Goal: Information Seeking & Learning: Learn about a topic

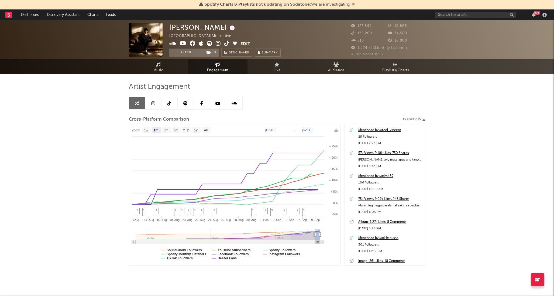
select select "1m"
click at [285, 250] on text "Spotify Followers" at bounding box center [282, 250] width 27 height 4
select select "1m"
click at [285, 250] on text "Spotify Followers" at bounding box center [282, 250] width 27 height 4
select select "1m"
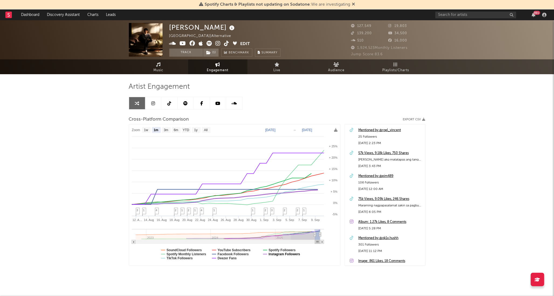
click at [284, 252] on text "Instagram Followers" at bounding box center [285, 254] width 32 height 4
select select "1m"
click at [236, 253] on text "Facebook Followers" at bounding box center [233, 254] width 31 height 4
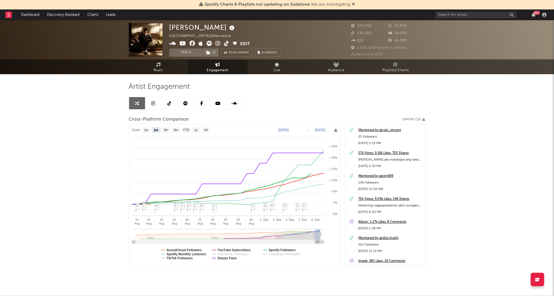
select select "1m"
click at [234, 250] on text "YouTube Subscribers" at bounding box center [234, 250] width 33 height 4
select select "1m"
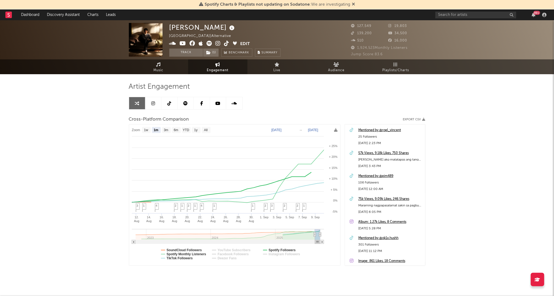
select select "1m"
click at [186, 260] on text "TikTok Followers" at bounding box center [180, 258] width 26 height 4
select select "1m"
click at [181, 253] on text "Spotify Monthly Listeners" at bounding box center [187, 254] width 40 height 4
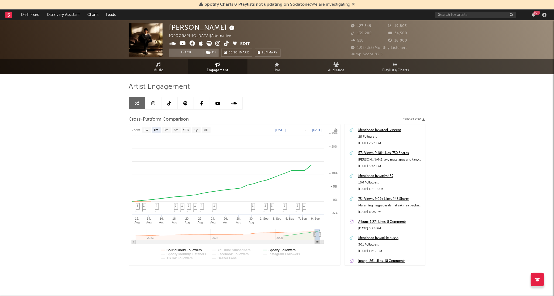
select select "1m"
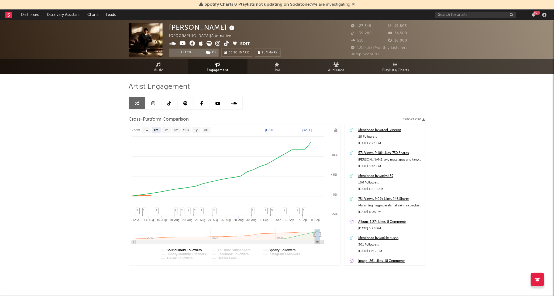
click at [183, 249] on text "SoundCloud Followers" at bounding box center [184, 250] width 35 height 4
select select "1m"
click at [203, 254] on text "Spotify Monthly Listeners" at bounding box center [187, 254] width 40 height 4
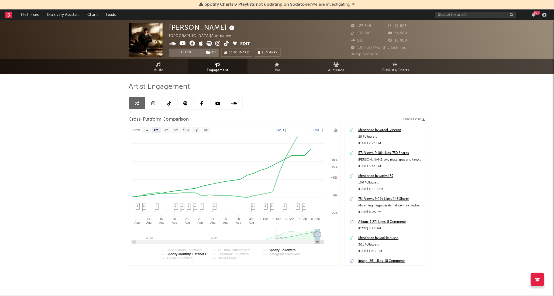
select select "1m"
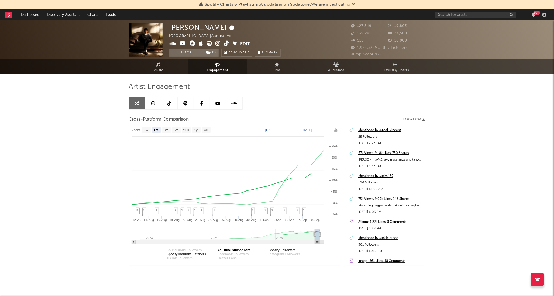
click at [236, 250] on text "YouTube Subscribers" at bounding box center [234, 250] width 33 height 4
select select "1m"
click at [243, 250] on text "YouTube Subscribers" at bounding box center [234, 250] width 33 height 4
select select "1m"
click at [185, 259] on text "TikTok Followers" at bounding box center [180, 258] width 26 height 4
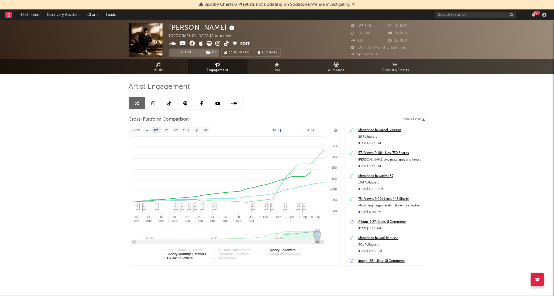
select select "1m"
click at [183, 258] on text "TikTok Followers" at bounding box center [180, 258] width 26 height 4
select select "1m"
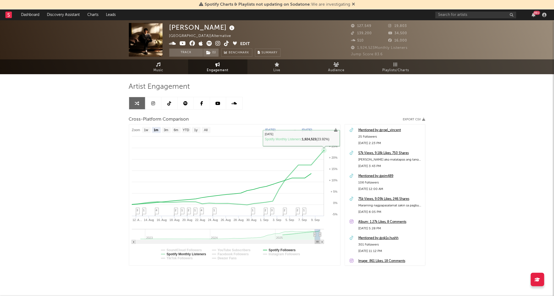
click at [324, 151] on icon at bounding box center [324, 150] width 2 height 2
click at [324, 154] on icon at bounding box center [224, 177] width 199 height 55
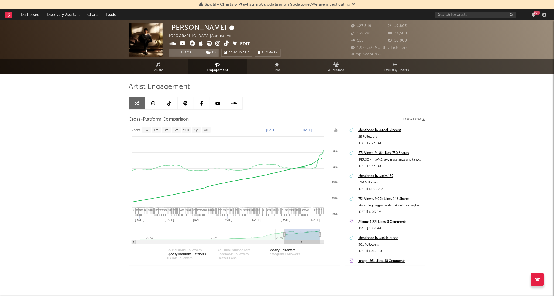
type input "[DATE]"
select select "1w"
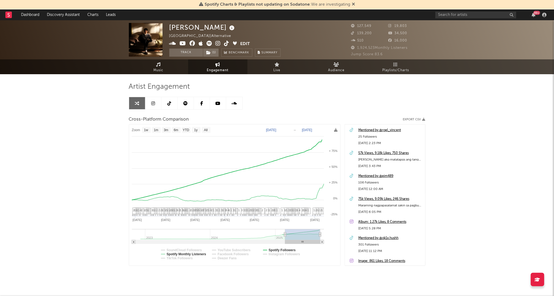
drag, startPoint x: 315, startPoint y: 236, endPoint x: 280, endPoint y: 238, distance: 34.6
click at [285, 234] on icon at bounding box center [285, 235] width 2 height 4
type input "[DATE]"
click at [285, 234] on icon at bounding box center [285, 235] width 2 height 4
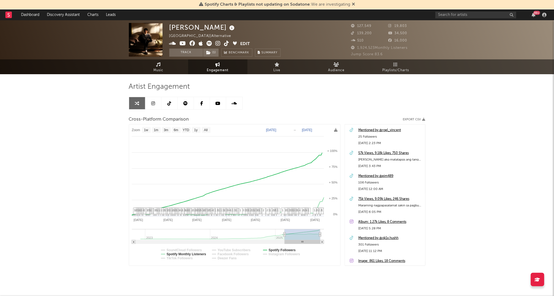
select select "1w"
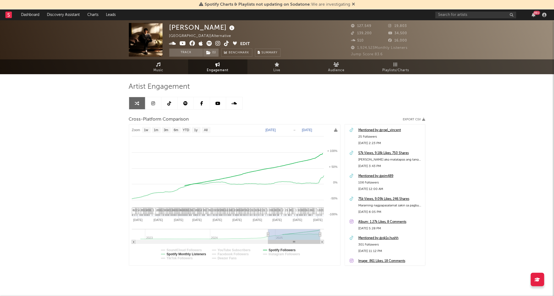
type input "[DATE]"
select select "1w"
drag, startPoint x: 284, startPoint y: 234, endPoint x: 268, endPoint y: 236, distance: 15.7
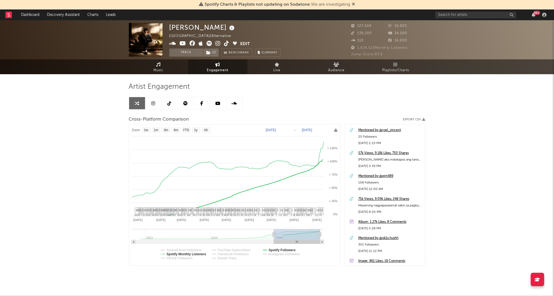
type input "[DATE]"
select select "1w"
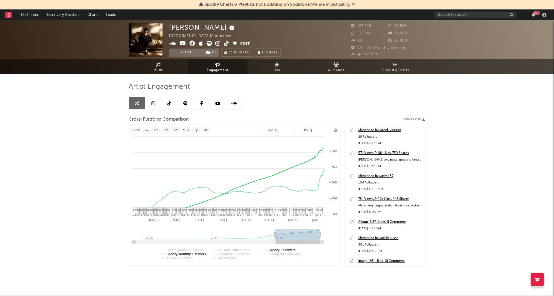
type input "[DATE]"
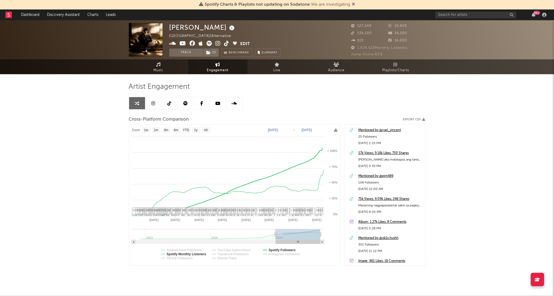
type input "[DATE]"
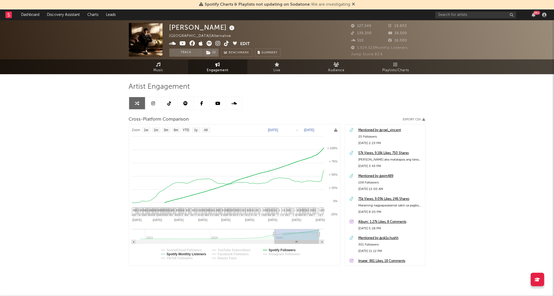
type input "[DATE]"
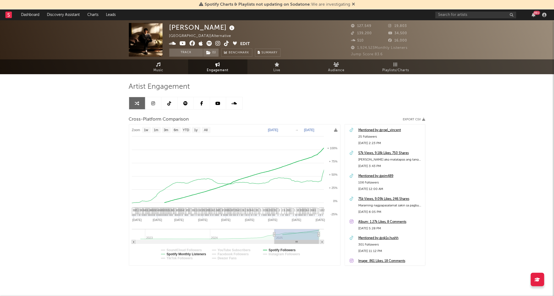
type input "[DATE]"
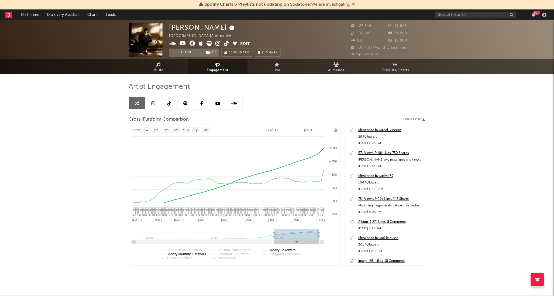
type input "[DATE]"
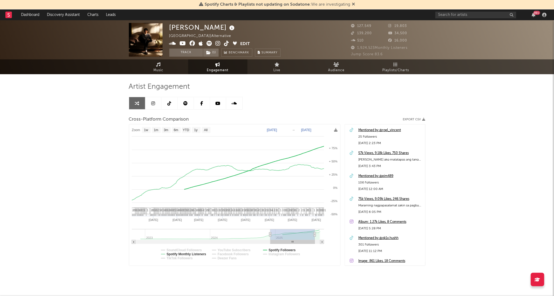
type input "[DATE]"
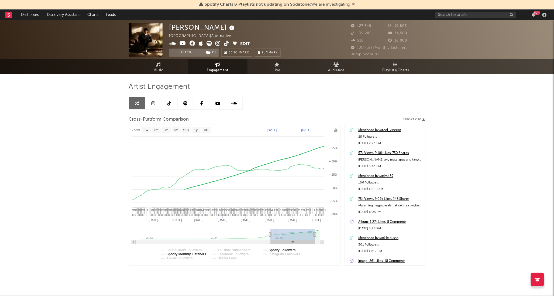
type input "[DATE]"
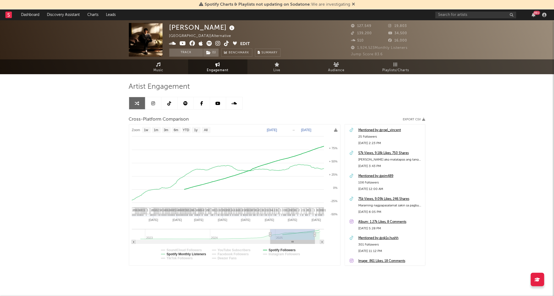
type input "[DATE]"
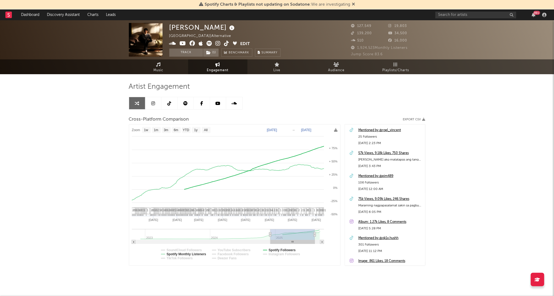
type input "[DATE]"
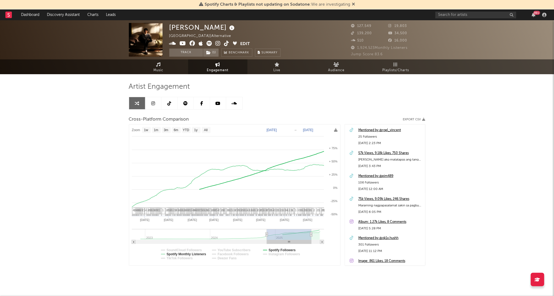
type input "[DATE]"
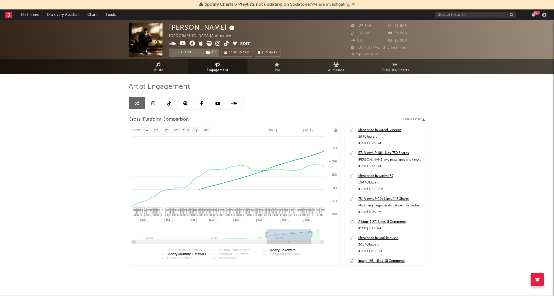
type input "[DATE]"
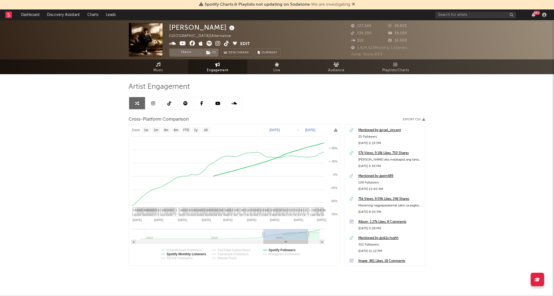
type input "[DATE]"
drag, startPoint x: 276, startPoint y: 237, endPoint x: 263, endPoint y: 238, distance: 12.8
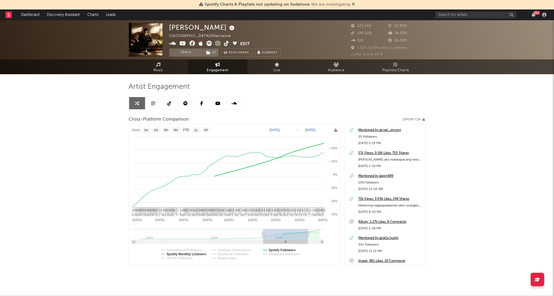
click at [264, 238] on rect at bounding box center [286, 234] width 45 height 11
select select "1w"
click at [279, 249] on text "Spotify Followers" at bounding box center [282, 250] width 27 height 4
select select "1w"
type input "[DATE]"
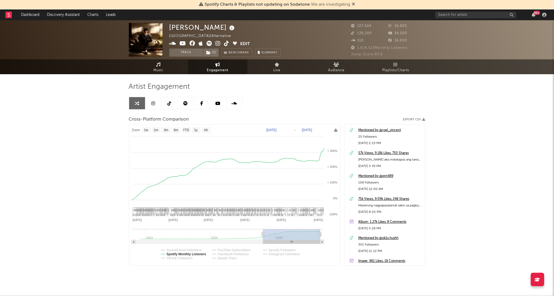
select select "1w"
click at [169, 104] on icon at bounding box center [170, 103] width 4 height 4
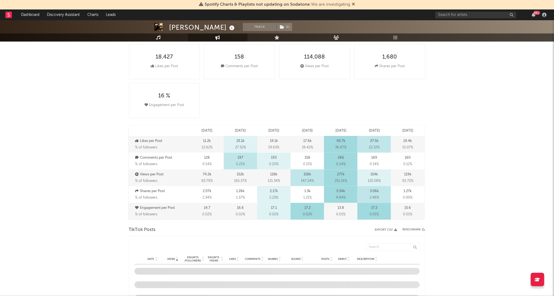
scroll to position [28, 0]
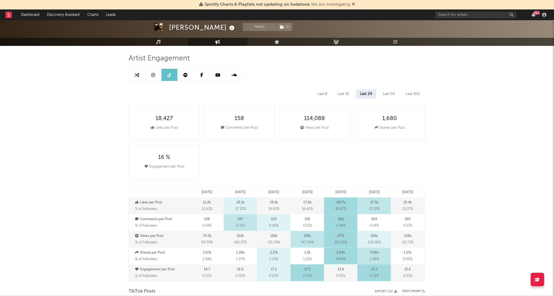
select select "6m"
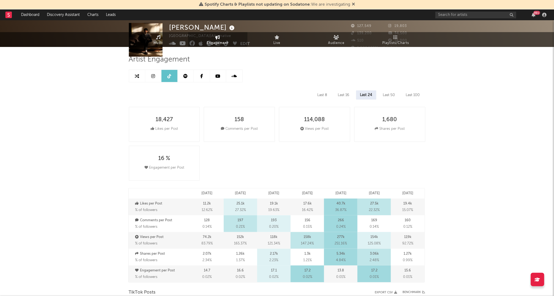
scroll to position [0, 0]
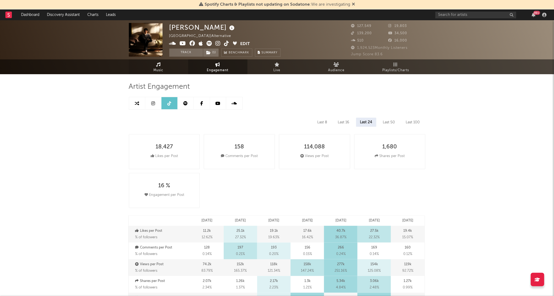
click at [161, 72] on span "Music" at bounding box center [159, 70] width 10 height 6
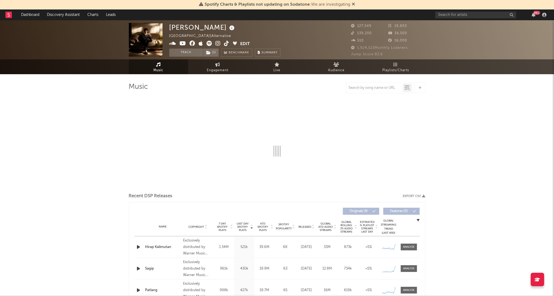
select select "6m"
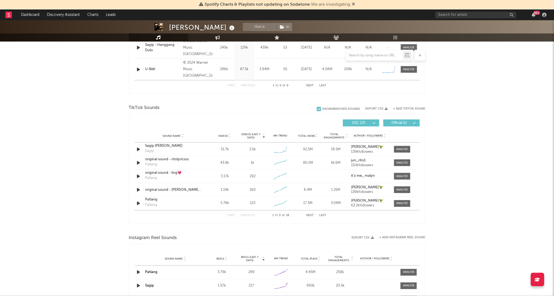
scroll to position [300, 0]
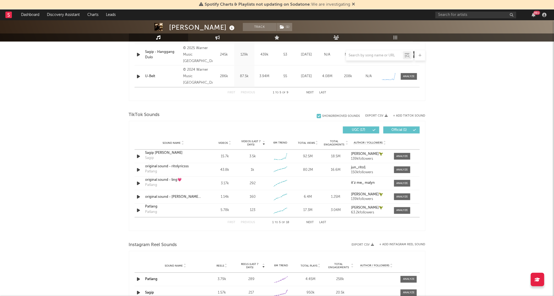
click at [265, 145] on icon at bounding box center [264, 144] width 3 height 2
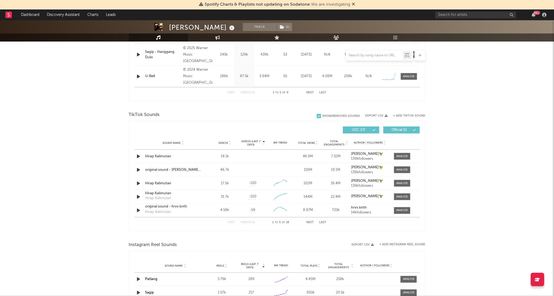
click at [265, 145] on icon at bounding box center [264, 144] width 3 height 2
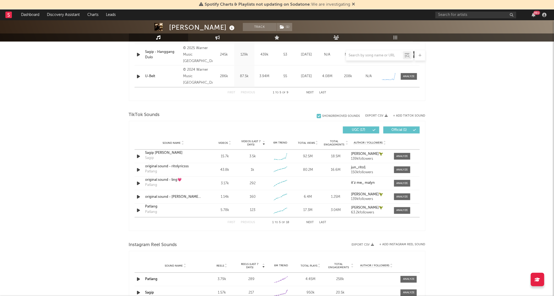
click at [456, 155] on div "[PERSON_NAME] Track ( 1 ) [GEOGRAPHIC_DATA] | Alternative Edit Track ( 1 ) Benc…" at bounding box center [277, 127] width 554 height 815
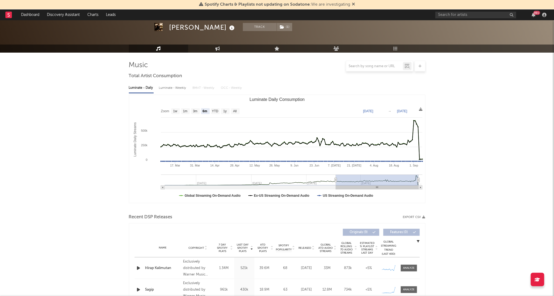
scroll to position [0, 0]
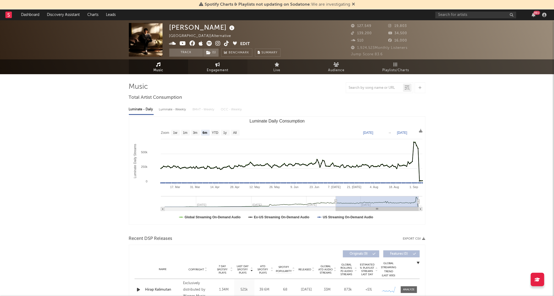
click at [210, 68] on span "Engagement" at bounding box center [218, 70] width 22 height 6
select select "1w"
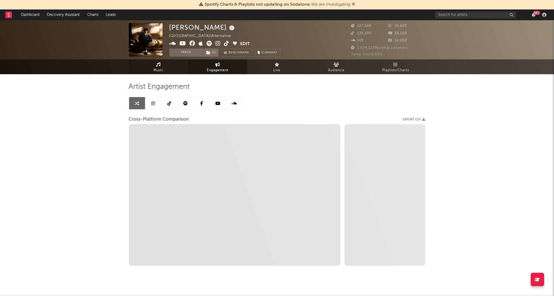
click at [152, 65] on link "Music" at bounding box center [158, 66] width 59 height 15
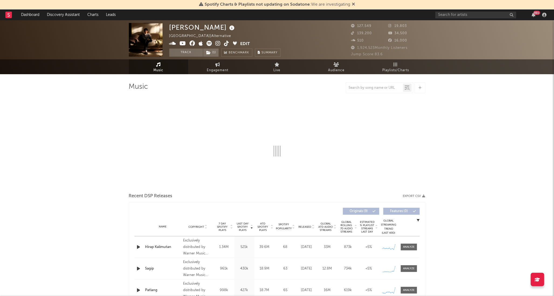
select select "6m"
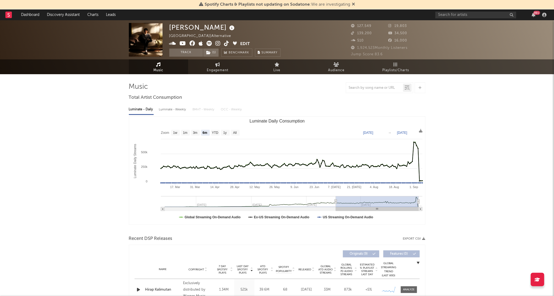
click at [380, 53] on span "Jump Score: 83.6" at bounding box center [368, 55] width 32 height 4
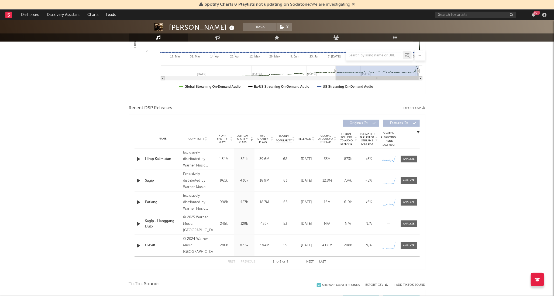
scroll to position [180, 0]
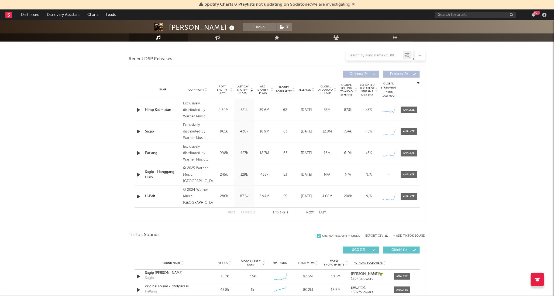
click at [487, 161] on div "[PERSON_NAME] Track ( 1 ) [GEOGRAPHIC_DATA] | Alternative Edit Track ( 1 ) Benc…" at bounding box center [277, 248] width 554 height 815
